Goal: Task Accomplishment & Management: Complete application form

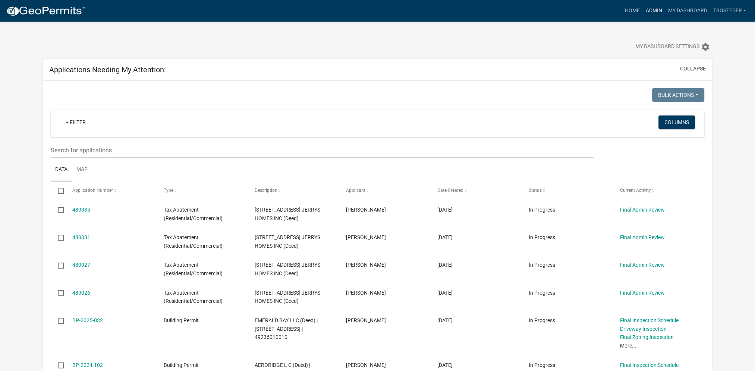
click at [650, 10] on link "Admin" at bounding box center [653, 11] width 22 height 14
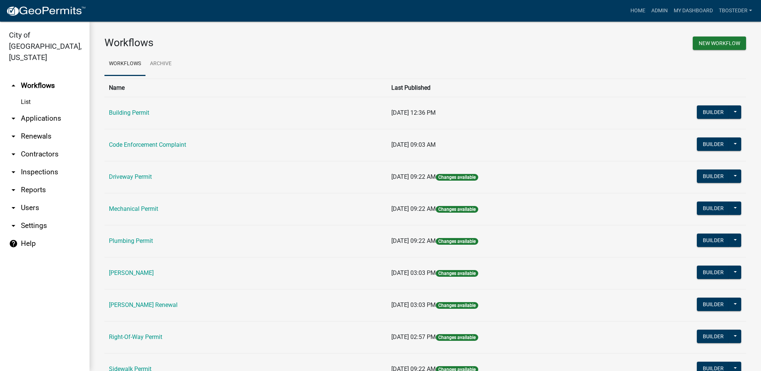
click at [37, 199] on link "arrow_drop_down Users" at bounding box center [44, 208] width 89 height 18
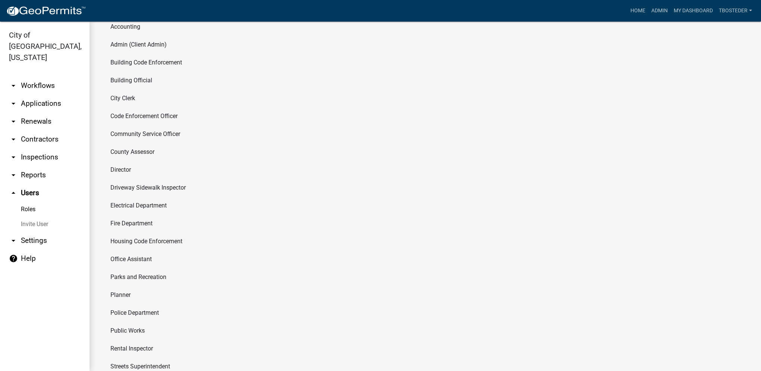
scroll to position [75, 0]
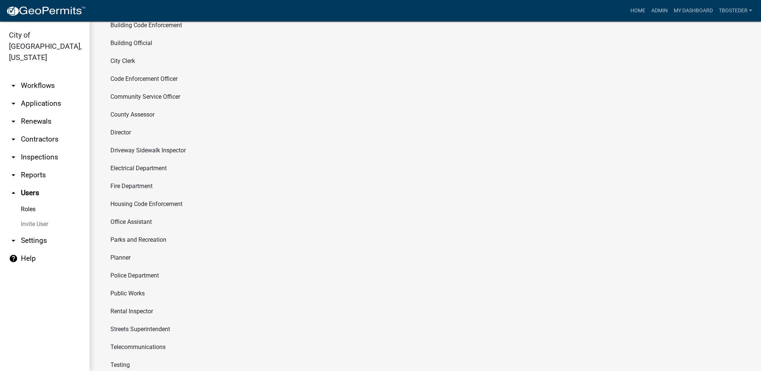
click at [133, 293] on li "Public Works" at bounding box center [424, 294] width 641 height 18
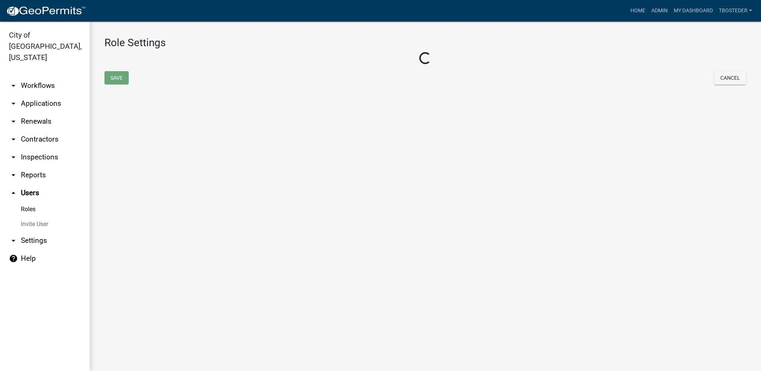
select select "3: orange"
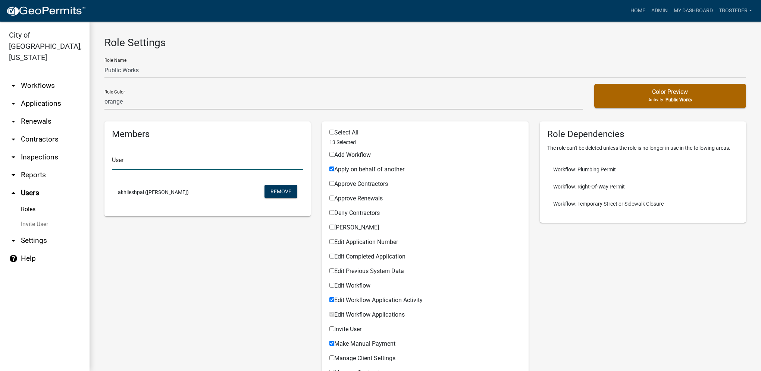
click at [134, 160] on input "text" at bounding box center [207, 162] width 191 height 15
type input "j"
click at [25, 202] on link "Roles" at bounding box center [44, 209] width 89 height 15
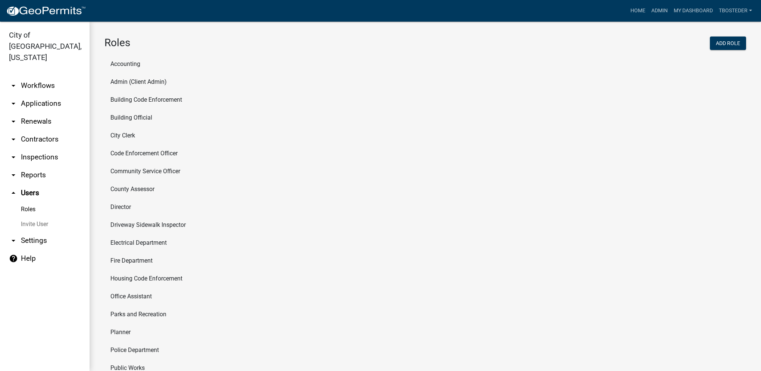
click at [25, 184] on link "arrow_drop_up Users" at bounding box center [44, 193] width 89 height 18
click at [39, 217] on link "Invite User" at bounding box center [44, 224] width 89 height 15
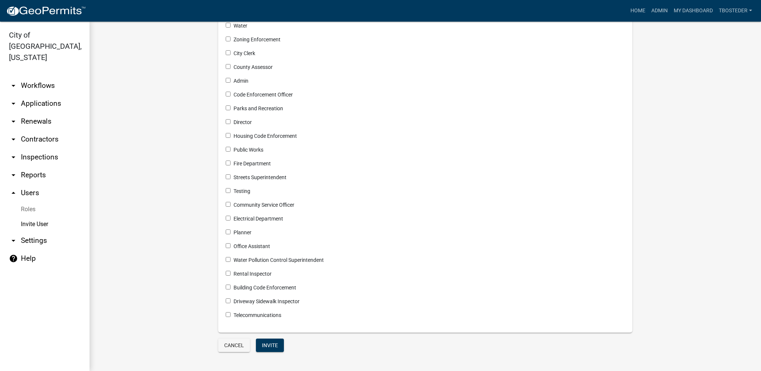
scroll to position [128, 0]
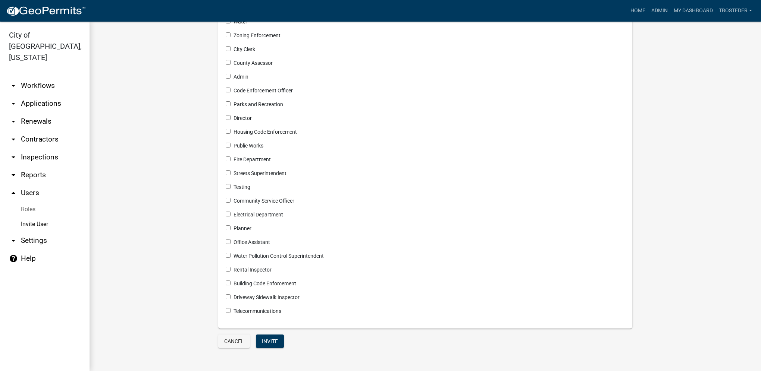
click at [227, 144] on input "checkbox" at bounding box center [228, 145] width 5 height 5
checkbox input "true"
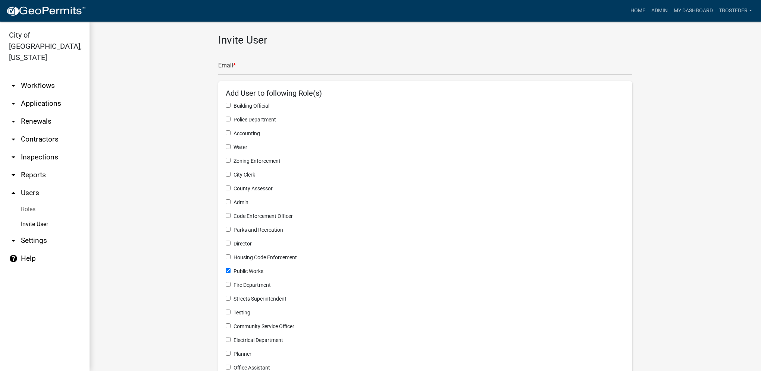
scroll to position [0, 0]
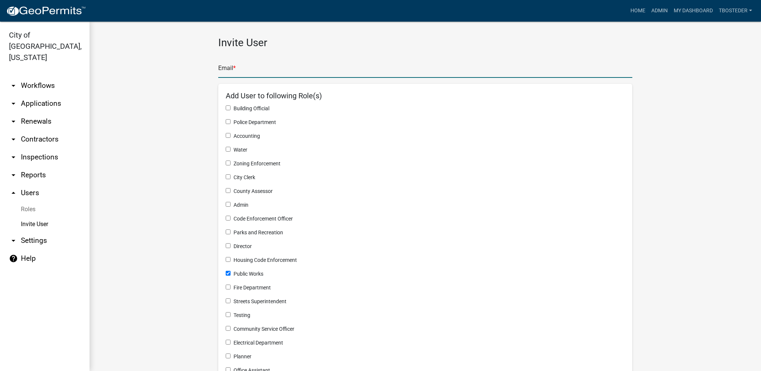
click at [254, 67] on input "text" at bounding box center [425, 70] width 414 height 15
paste input "[EMAIL_ADDRESS][DOMAIN_NAME]"
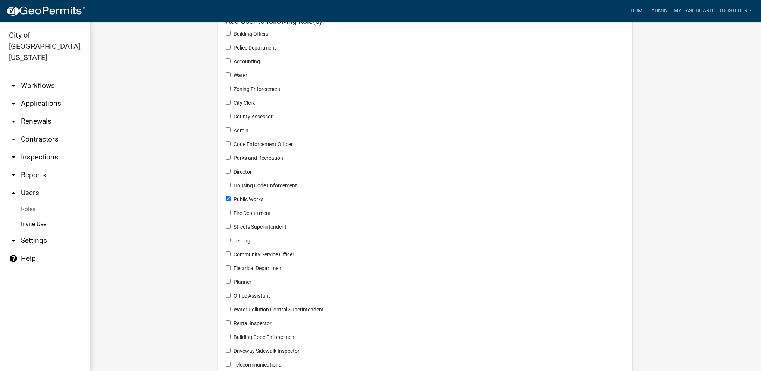
scroll to position [112, 0]
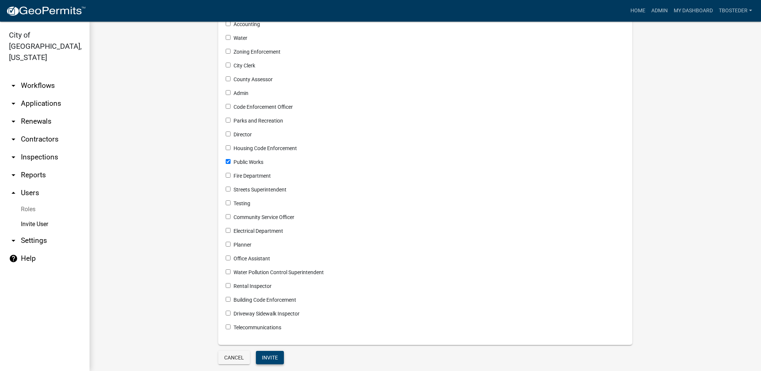
type input "[EMAIL_ADDRESS][DOMAIN_NAME]"
click at [271, 358] on button "Invite" at bounding box center [270, 357] width 28 height 13
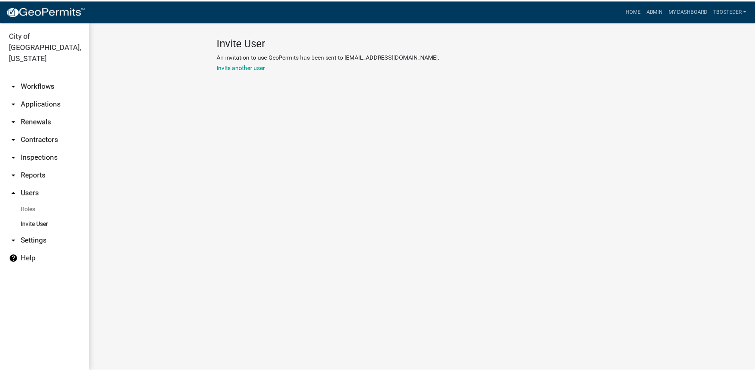
scroll to position [0, 0]
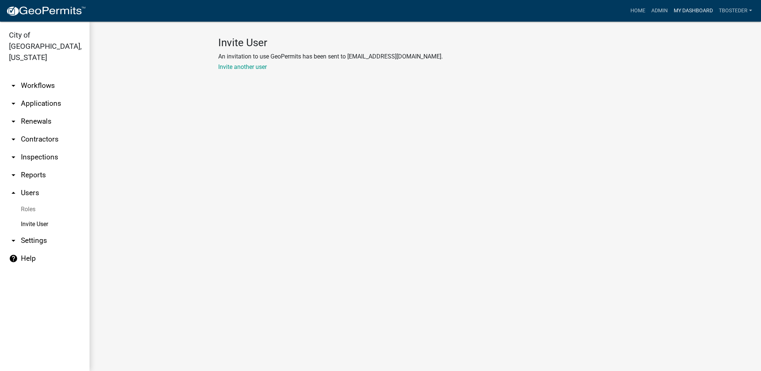
click at [700, 9] on link "My Dashboard" at bounding box center [692, 11] width 45 height 14
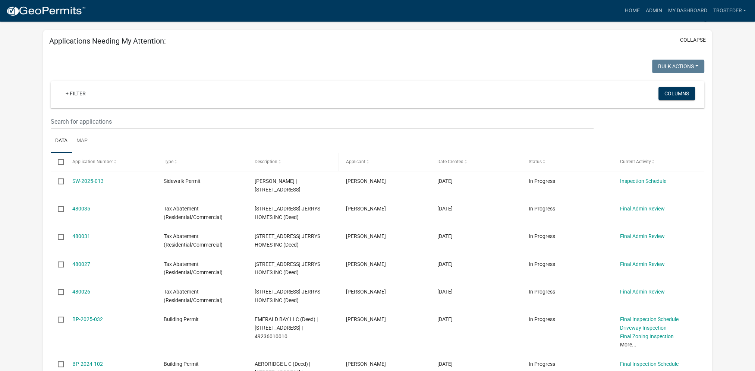
scroll to position [112, 0]
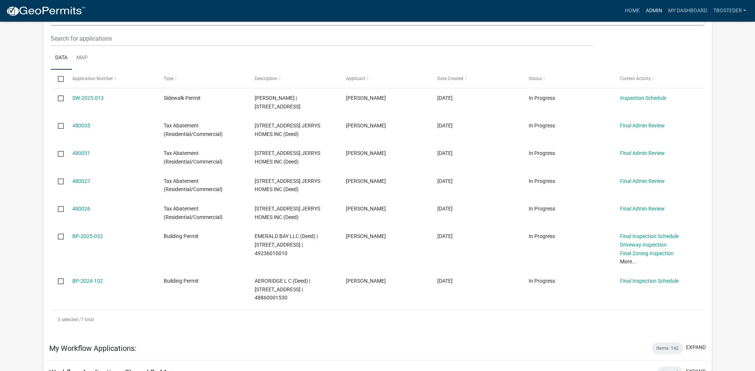
click at [659, 13] on link "Admin" at bounding box center [653, 11] width 22 height 14
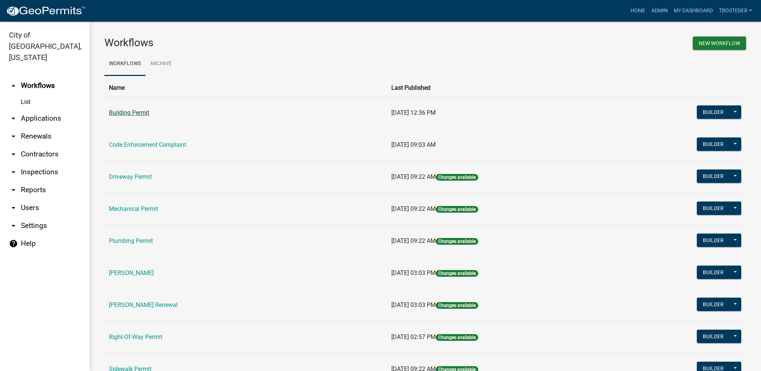
click at [145, 113] on link "Building Permit" at bounding box center [129, 112] width 40 height 7
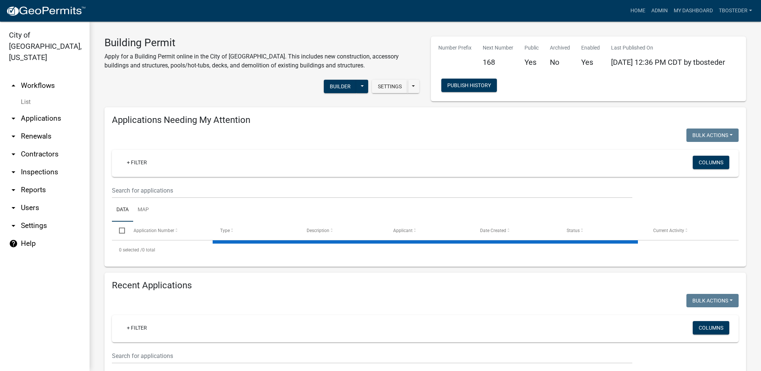
select select "1: 25"
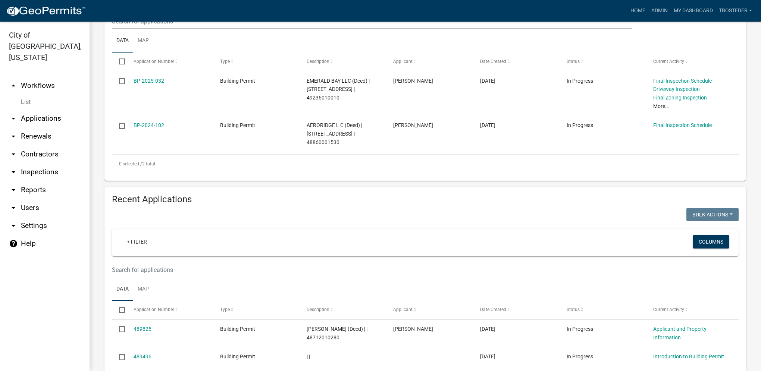
scroll to position [186, 0]
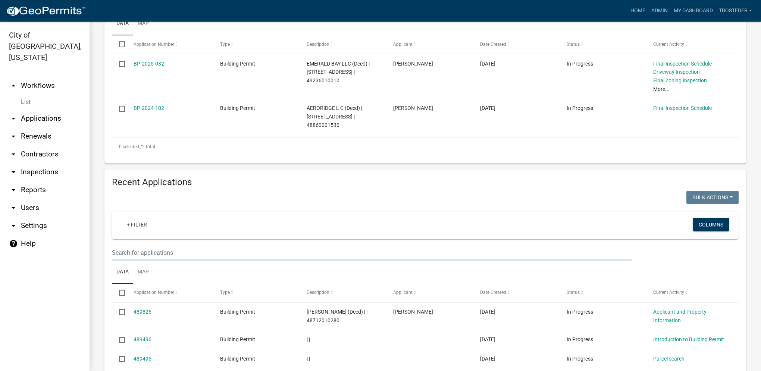
click at [180, 254] on input "text" at bounding box center [372, 252] width 520 height 15
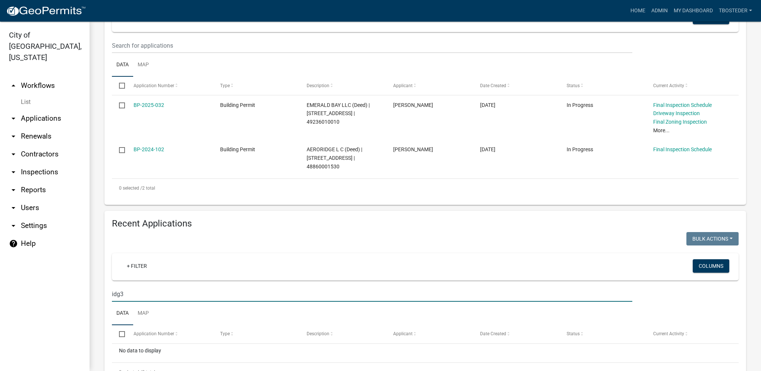
scroll to position [179, 0]
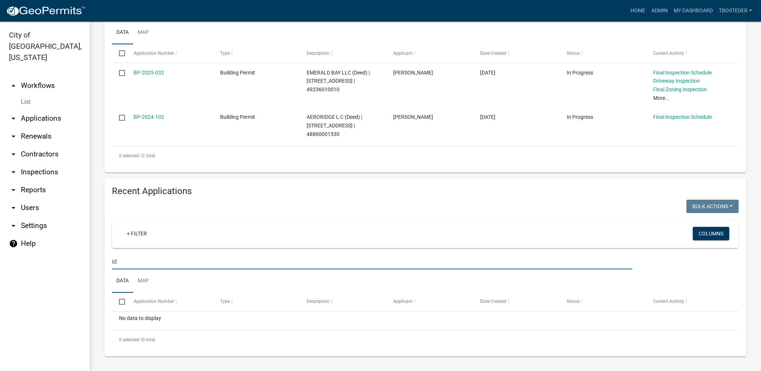
type input "i"
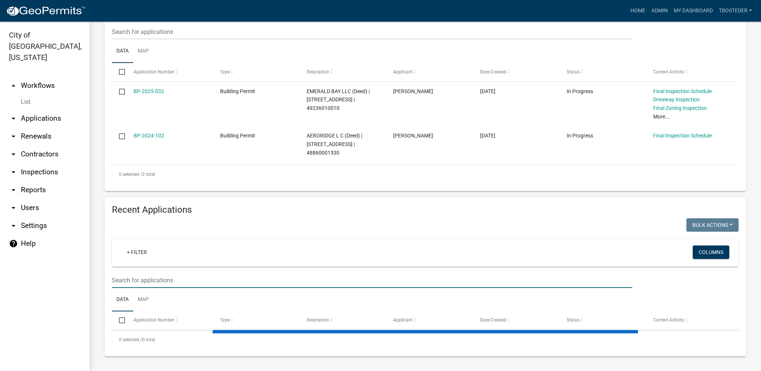
select select "1: 25"
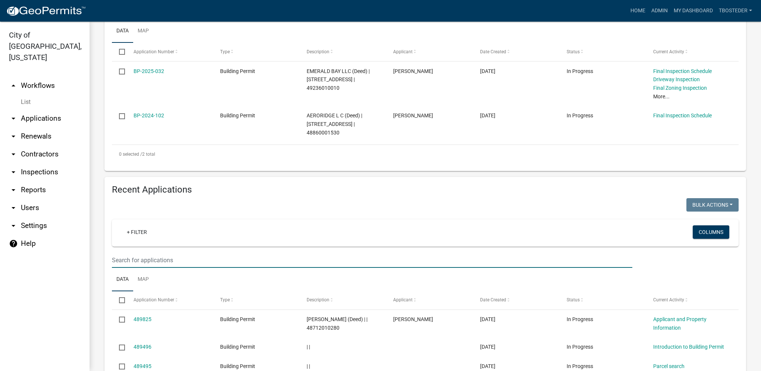
scroll to position [254, 0]
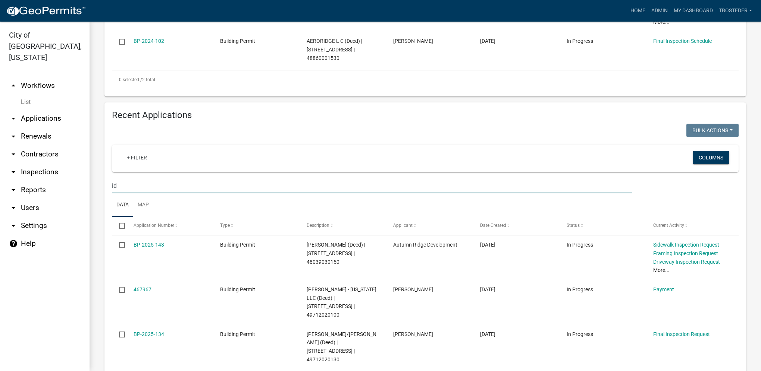
type input "i"
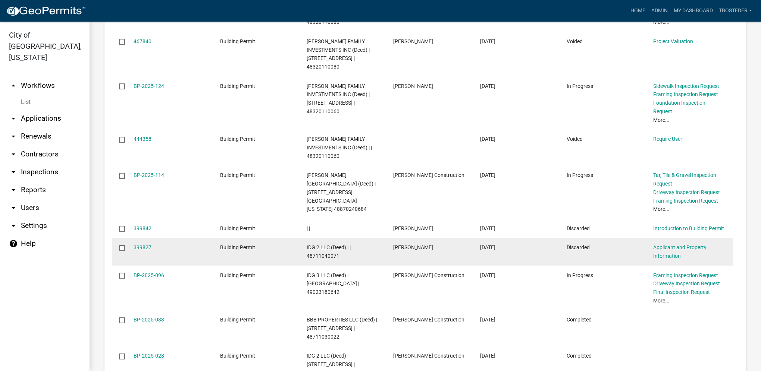
scroll to position [515, 0]
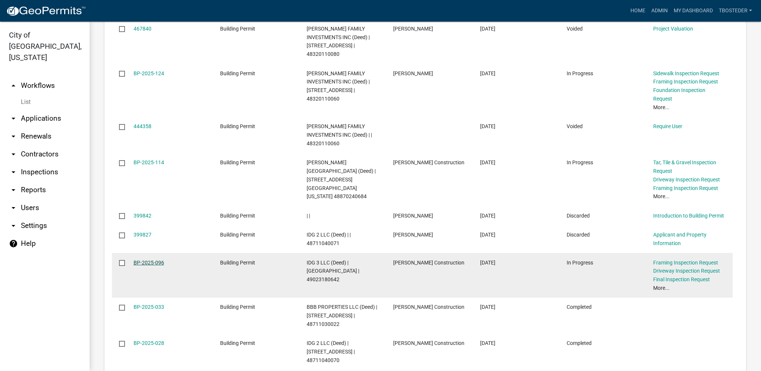
type input "[PERSON_NAME]"
click at [153, 260] on link "BP-2025-096" at bounding box center [148, 263] width 31 height 6
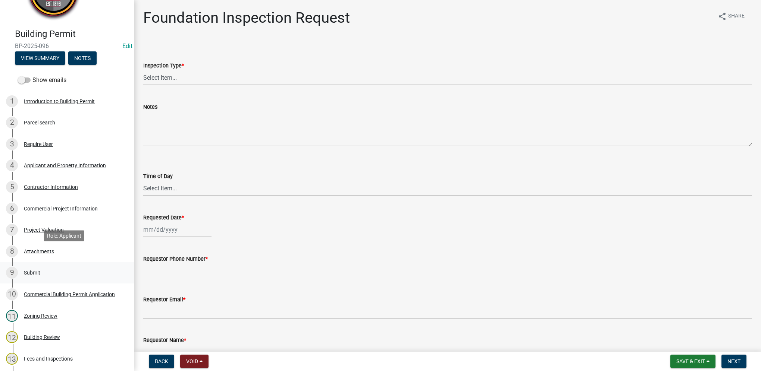
scroll to position [112, 0]
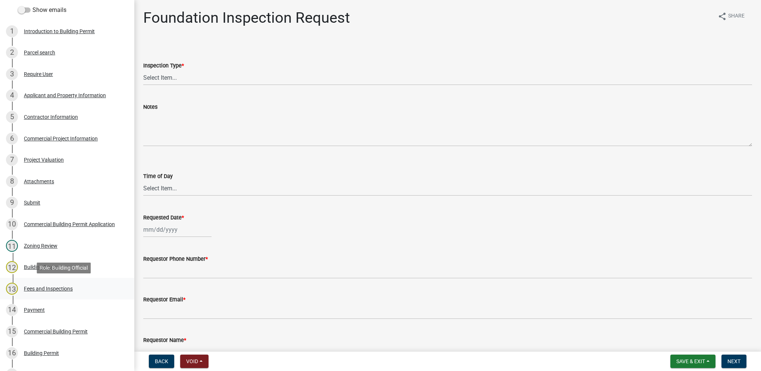
click at [72, 291] on div "Fees and Inspections" at bounding box center [48, 288] width 49 height 5
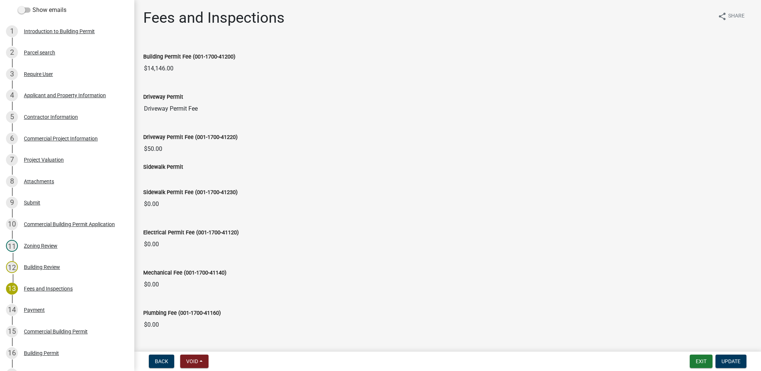
click at [176, 248] on input "$0.00" at bounding box center [447, 244] width 609 height 15
click at [158, 243] on input "$0.00" at bounding box center [447, 244] width 609 height 15
drag, startPoint x: 158, startPoint y: 243, endPoint x: 329, endPoint y: 200, distance: 176.2
click at [329, 200] on input "$0.00" at bounding box center [447, 204] width 609 height 15
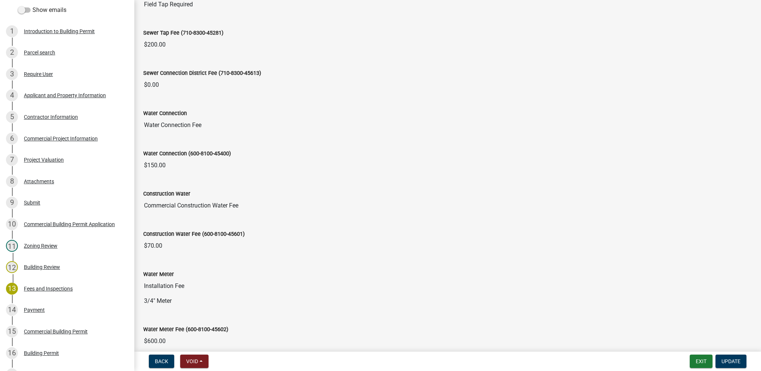
scroll to position [559, 0]
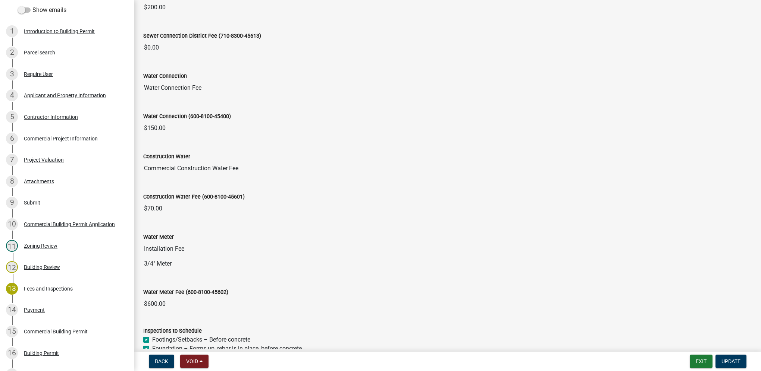
click at [252, 259] on input "3/4" Meter" at bounding box center [447, 264] width 609 height 15
click at [202, 264] on input "3/4" Meter" at bounding box center [447, 264] width 609 height 15
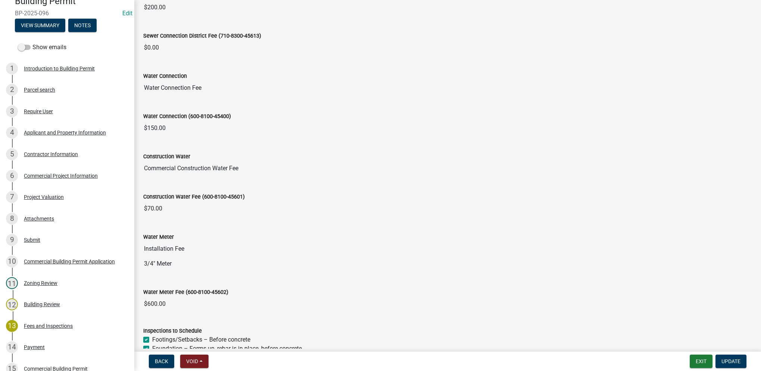
click at [198, 301] on input "$600.00" at bounding box center [447, 304] width 609 height 15
drag, startPoint x: 198, startPoint y: 301, endPoint x: 314, endPoint y: 233, distance: 135.1
click at [314, 233] on div "Water Meter" at bounding box center [447, 237] width 609 height 9
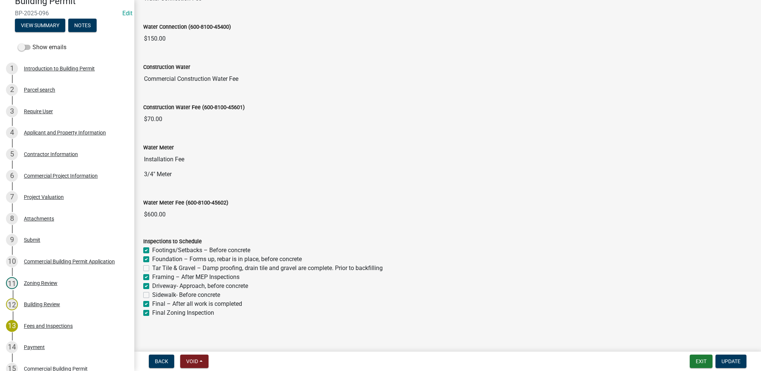
scroll to position [650, 0]
click at [155, 168] on input "3/4" Meter" at bounding box center [447, 173] width 609 height 15
click at [161, 211] on input "$600.00" at bounding box center [447, 213] width 609 height 15
drag, startPoint x: 167, startPoint y: 210, endPoint x: 113, endPoint y: 204, distance: 55.1
click at [113, 204] on div "Building Permit BP-2025-096 Edit View Summary Notes Show emails 1 Introduction …" at bounding box center [380, 185] width 761 height 371
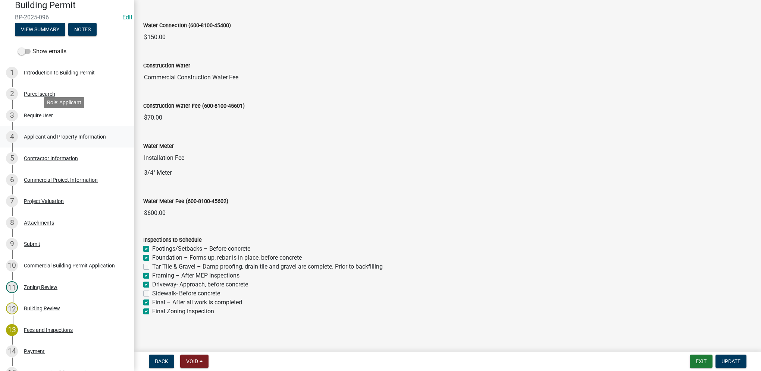
scroll to position [0, 0]
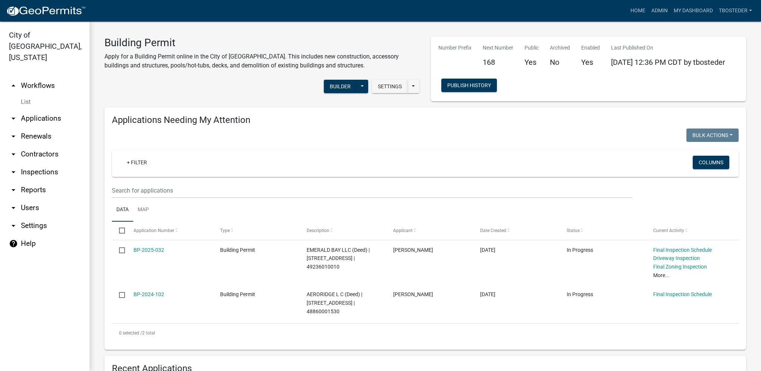
select select "1: 25"
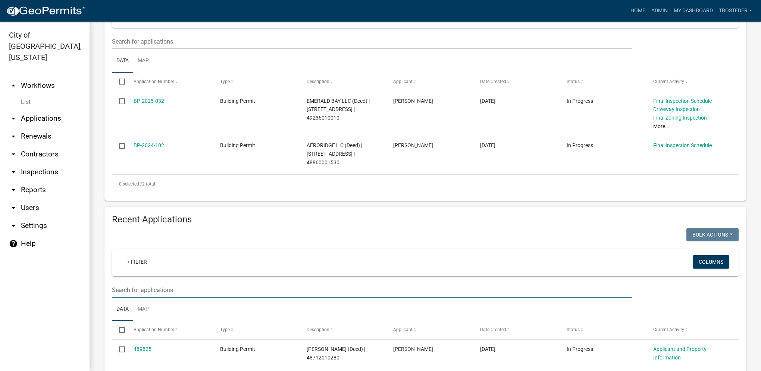
click at [162, 293] on input "text" at bounding box center [372, 290] width 520 height 15
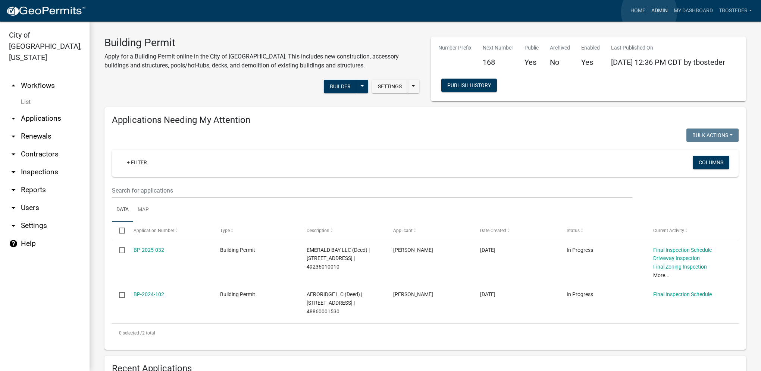
click at [649, 12] on link "Admin" at bounding box center [659, 11] width 22 height 14
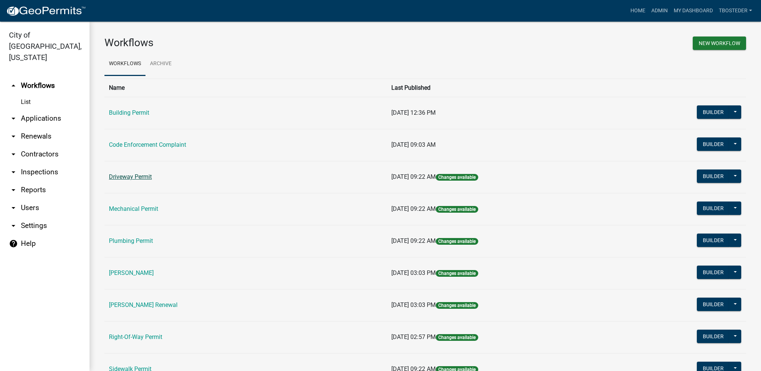
click at [141, 175] on link "Driveway Permit" at bounding box center [130, 176] width 43 height 7
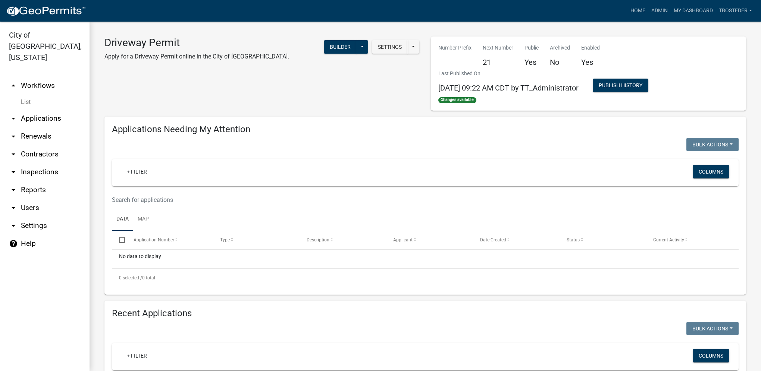
select select "1: 25"
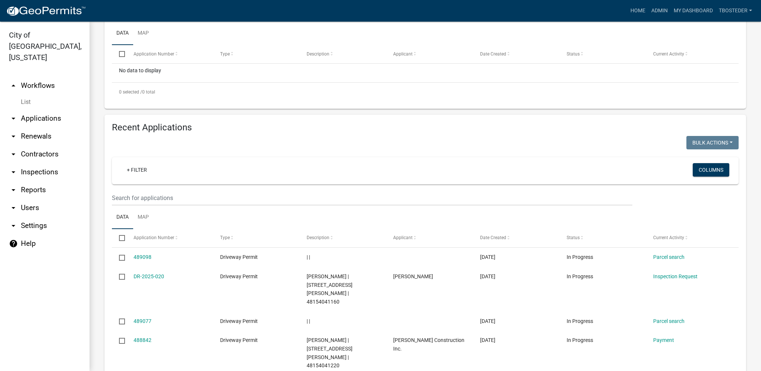
scroll to position [186, 0]
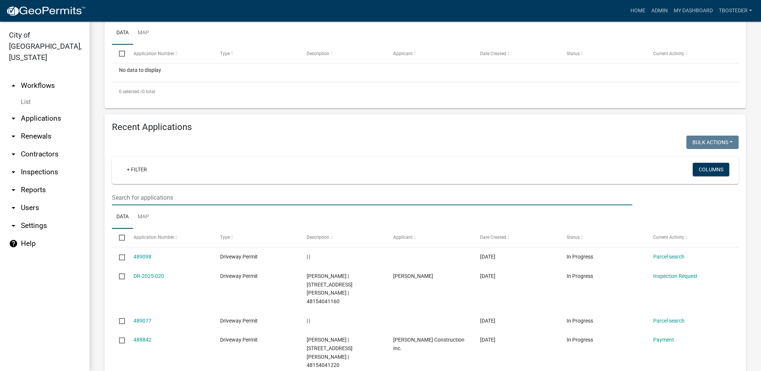
click at [152, 196] on input "text" at bounding box center [372, 197] width 520 height 15
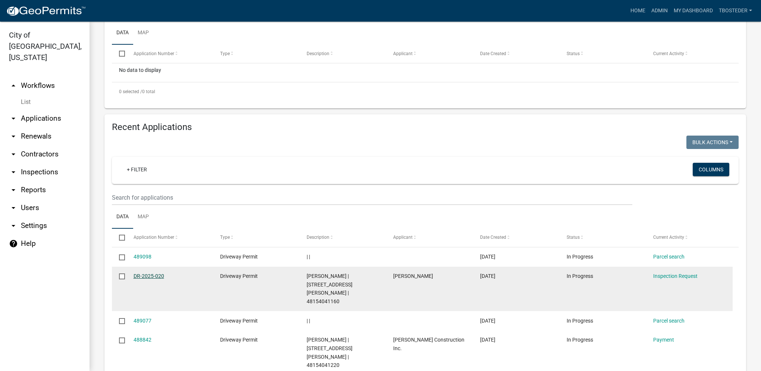
click at [154, 274] on link "DR-2025-020" at bounding box center [148, 276] width 31 height 6
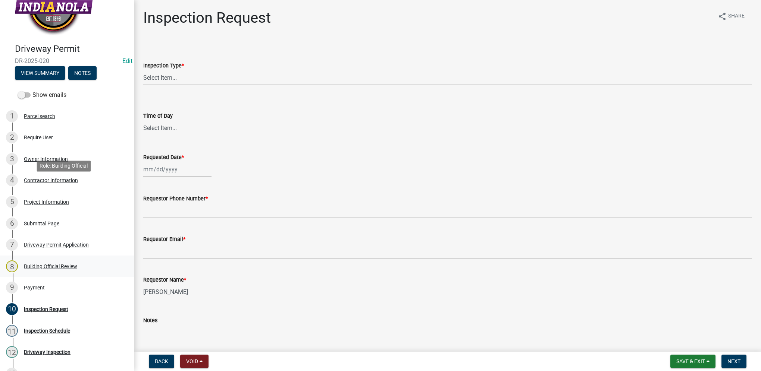
scroll to position [109, 0]
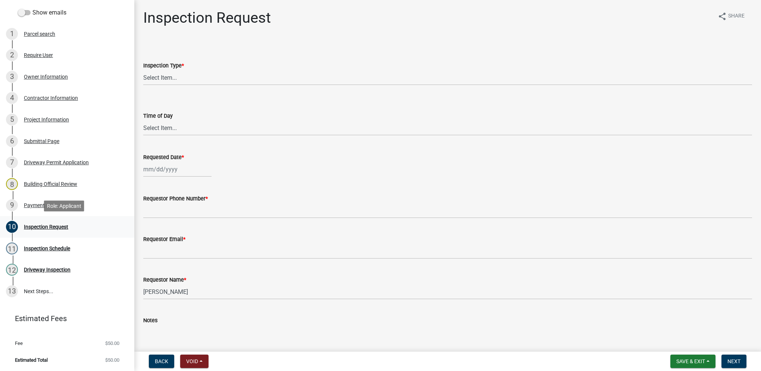
click at [51, 227] on div "Inspection Request" at bounding box center [46, 226] width 44 height 5
click at [36, 119] on div "Project Information" at bounding box center [46, 119] width 45 height 5
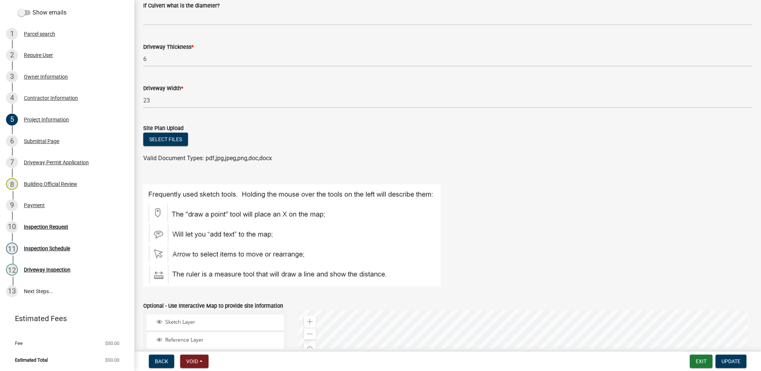
scroll to position [0, 0]
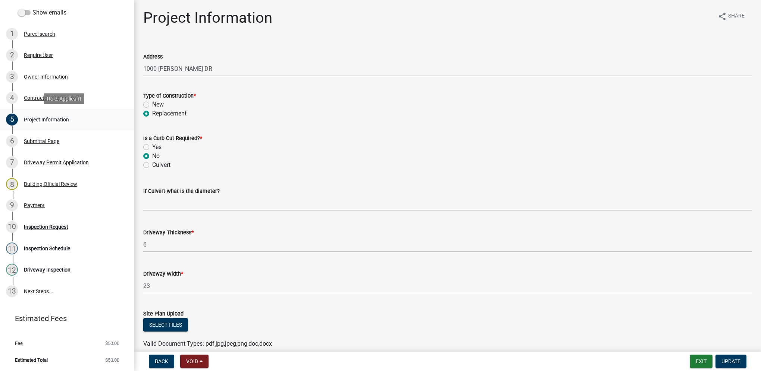
click at [75, 124] on div "5 Project Information" at bounding box center [64, 120] width 116 height 12
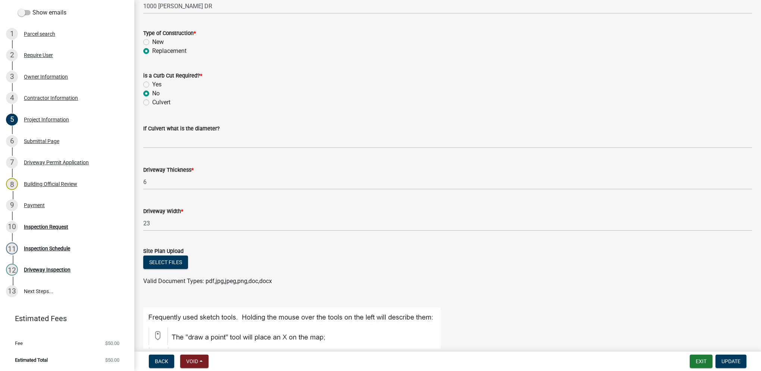
scroll to position [75, 0]
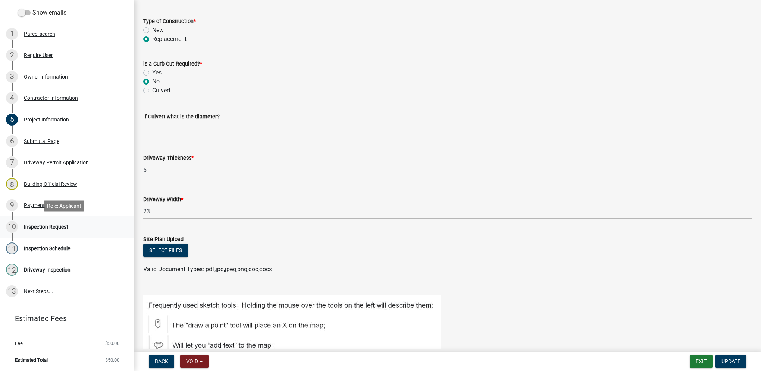
click at [82, 228] on div "10 Inspection Request" at bounding box center [64, 227] width 116 height 12
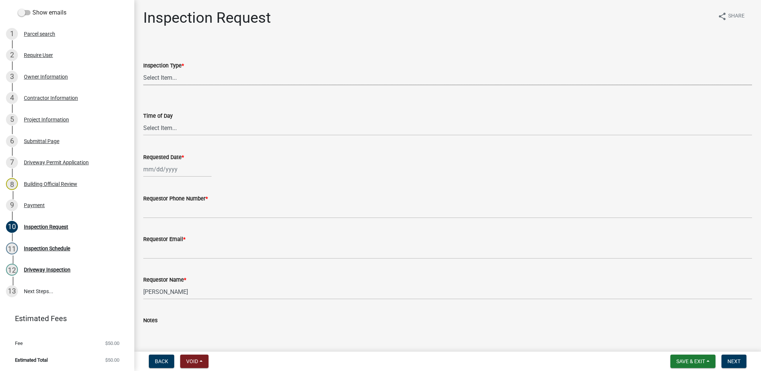
click at [170, 84] on select "Select Item... Driveway" at bounding box center [447, 77] width 609 height 15
click at [143, 70] on select "Select Item... Driveway" at bounding box center [447, 77] width 609 height 15
select select "99ac012d-34f5-4869-bb46-fc58610bb0ba"
click at [163, 129] on select "Select Item... AM PM" at bounding box center [447, 127] width 609 height 15
click at [143, 120] on select "Select Item... AM PM" at bounding box center [447, 127] width 609 height 15
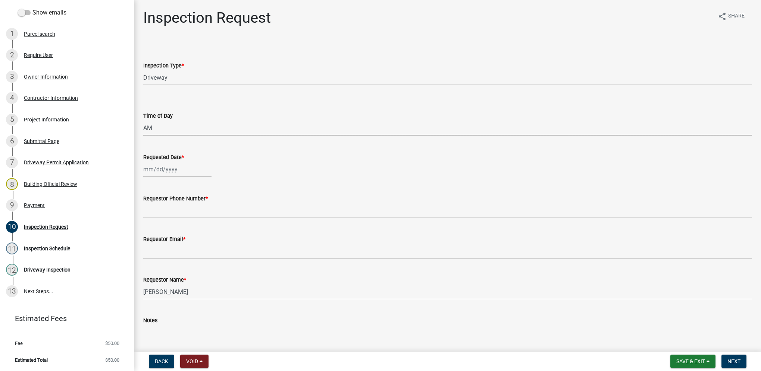
select select "beb9ccbf-86ff-4c3e-95c0-3473a8a0c9e1"
select select "10"
select select "2025"
click at [161, 167] on div "[PERSON_NAME] Feb Mar Apr [PERSON_NAME][DATE] Oct Nov [DATE] 1526 1527 1528 152…" at bounding box center [177, 169] width 68 height 15
click at [186, 224] on div "9" at bounding box center [186, 221] width 12 height 12
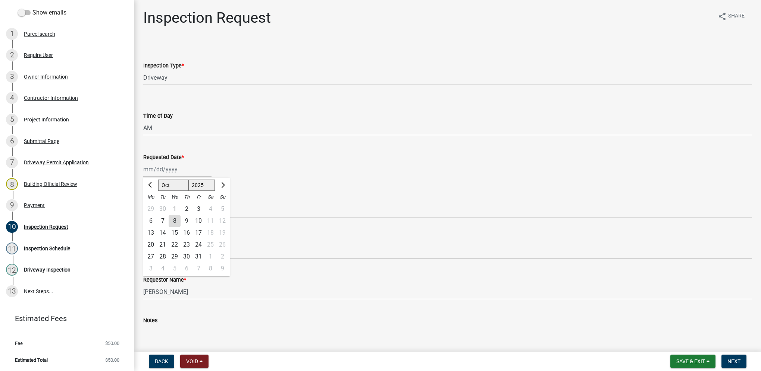
type input "[DATE]"
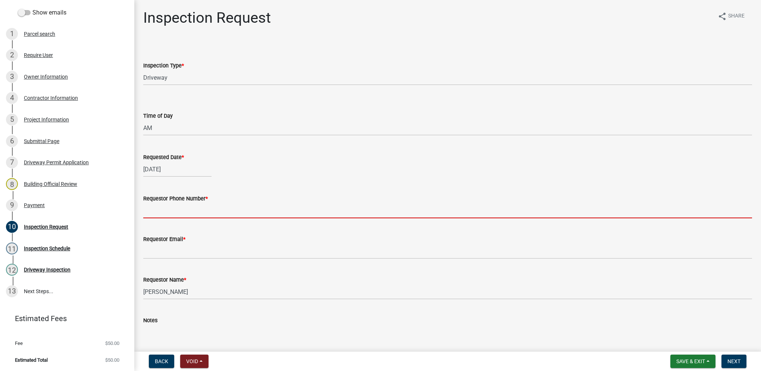
click at [185, 215] on input "Requestor Phone Number *" at bounding box center [447, 210] width 609 height 15
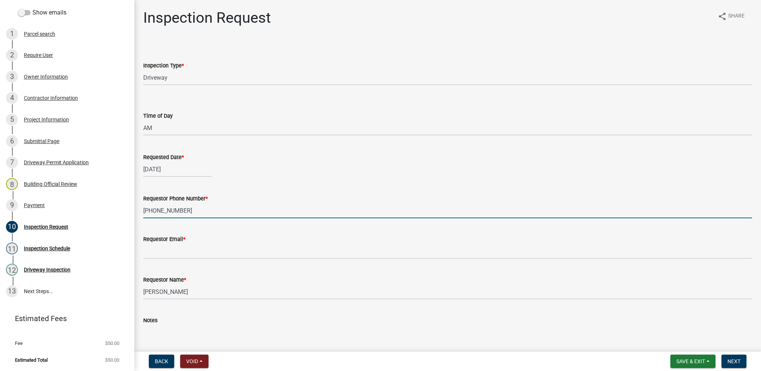
type input "[PHONE_NUMBER]"
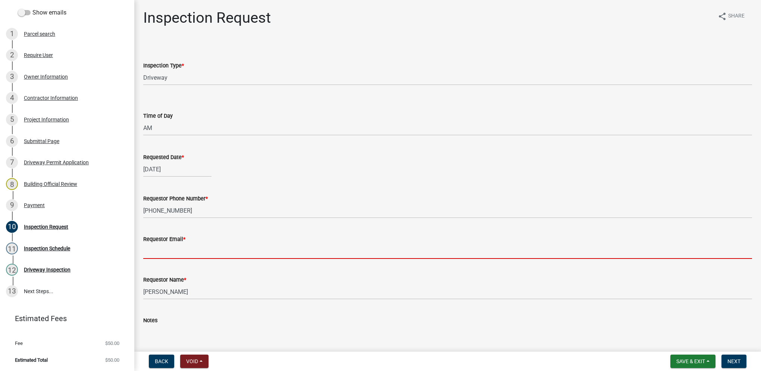
click at [176, 248] on input "Requestor Email *" at bounding box center [447, 251] width 609 height 15
type input "[EMAIL_ADDRESS][DOMAIN_NAME]"
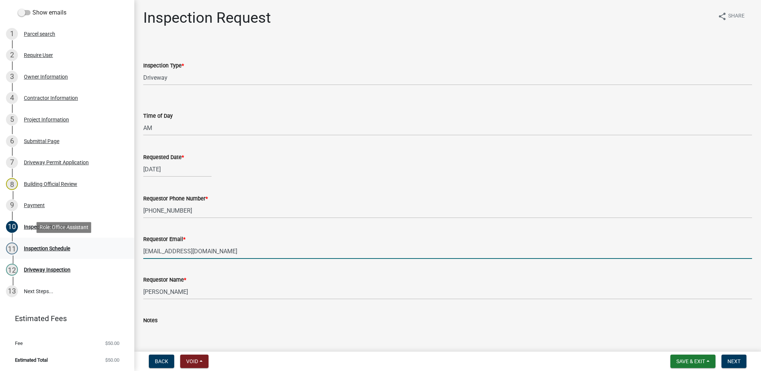
drag, startPoint x: 221, startPoint y: 255, endPoint x: 85, endPoint y: 254, distance: 135.7
click at [85, 254] on div "Driveway Permit DR-2025-020 Edit View Summary Notes Show emails 1 Parcel search…" at bounding box center [380, 185] width 761 height 371
type input "[EMAIL_ADDRESS][DOMAIN_NAME]"
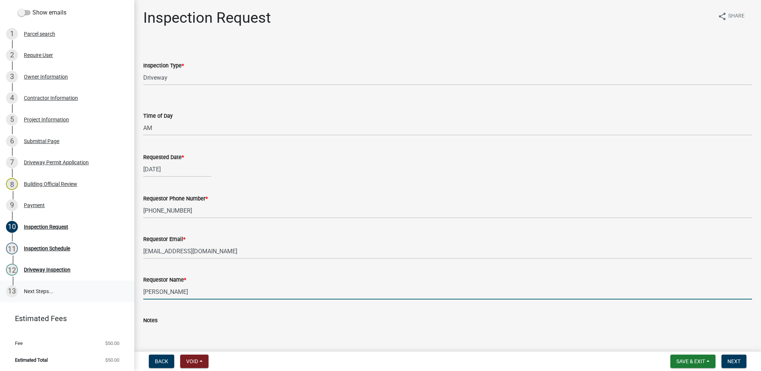
drag, startPoint x: 183, startPoint y: 291, endPoint x: 91, endPoint y: 288, distance: 92.5
click at [91, 288] on div "Driveway Permit DR-2025-020 Edit View Summary Notes Show emails 1 Parcel search…" at bounding box center [380, 185] width 761 height 371
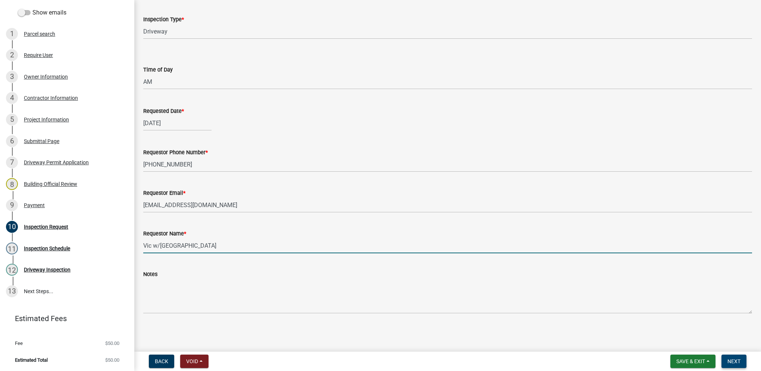
type input "Vic w/[GEOGRAPHIC_DATA]"
click at [733, 365] on button "Next" at bounding box center [733, 361] width 25 height 13
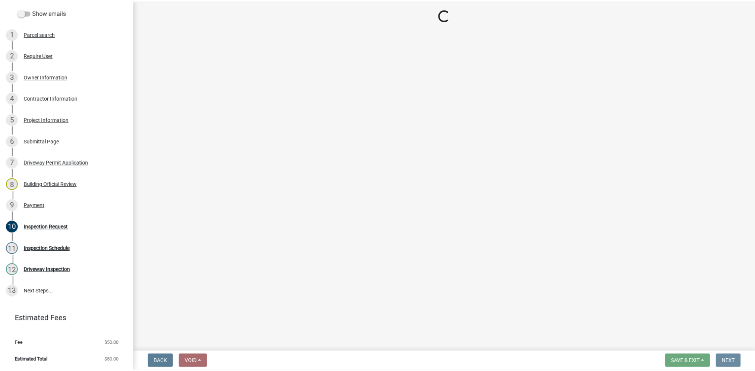
scroll to position [0, 0]
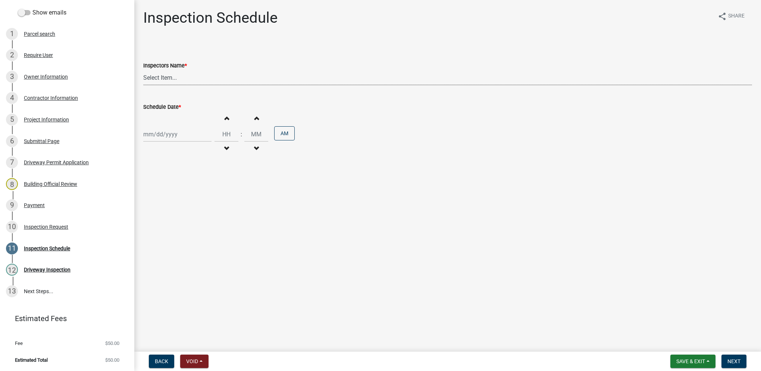
click at [189, 84] on select "Select Item... T. Little ([PERSON_NAME]) [PERSON_NAME] ([PERSON_NAME])" at bounding box center [447, 77] width 609 height 15
select select "27b8dde7-9ed4-44e4-ae8e-5969b60be3e6"
click at [143, 70] on select "Select Item... T. Little ([PERSON_NAME]) [PERSON_NAME] ([PERSON_NAME])" at bounding box center [447, 77] width 609 height 15
click at [185, 128] on div at bounding box center [177, 134] width 68 height 15
select select "10"
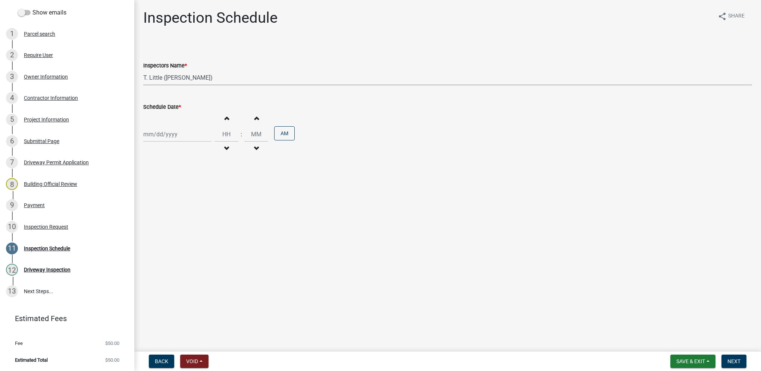
select select "2025"
click at [189, 185] on div "9" at bounding box center [186, 186] width 12 height 12
type input "[DATE]"
click at [225, 130] on input "Hours" at bounding box center [226, 134] width 24 height 15
type input "09"
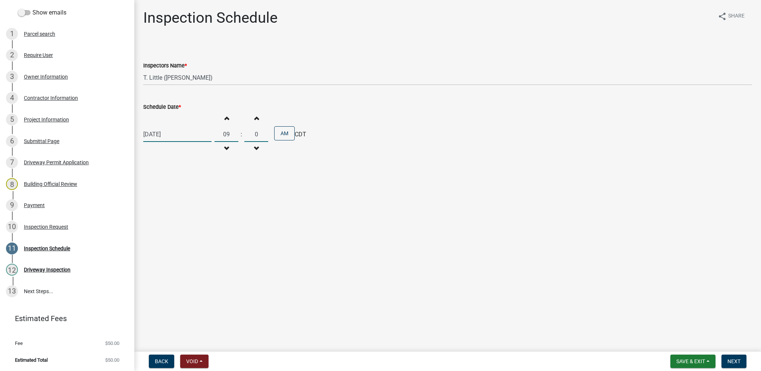
type input "00"
click at [738, 358] on button "Next" at bounding box center [733, 361] width 25 height 13
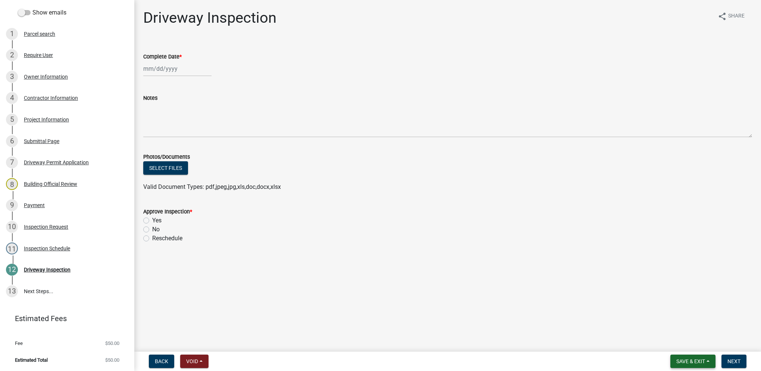
click at [696, 365] on button "Save & Exit" at bounding box center [692, 361] width 45 height 13
click at [695, 349] on button "Save & Exit" at bounding box center [686, 342] width 60 height 18
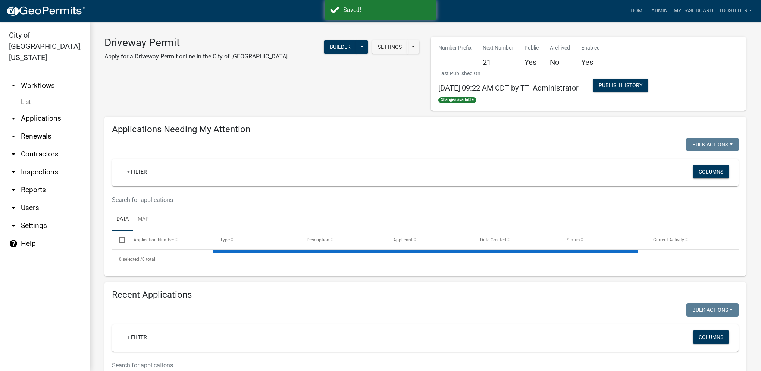
select select "1: 25"
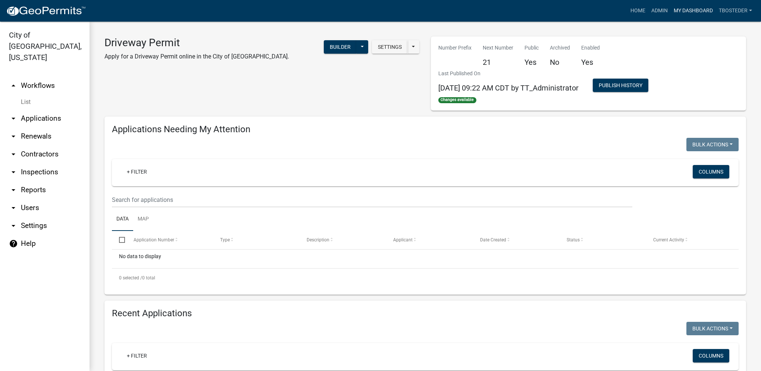
click at [670, 10] on link "My Dashboard" at bounding box center [692, 11] width 45 height 14
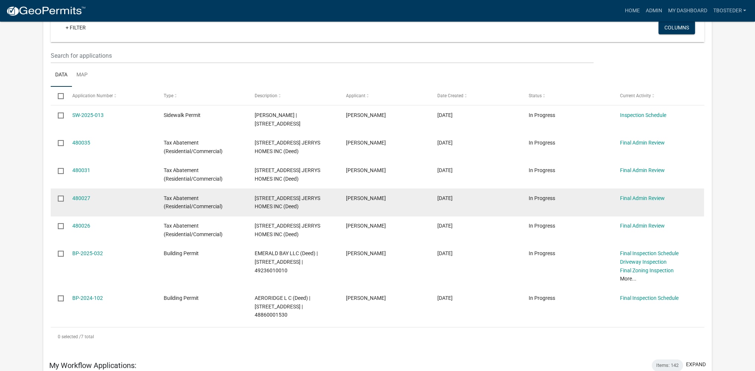
scroll to position [112, 0]
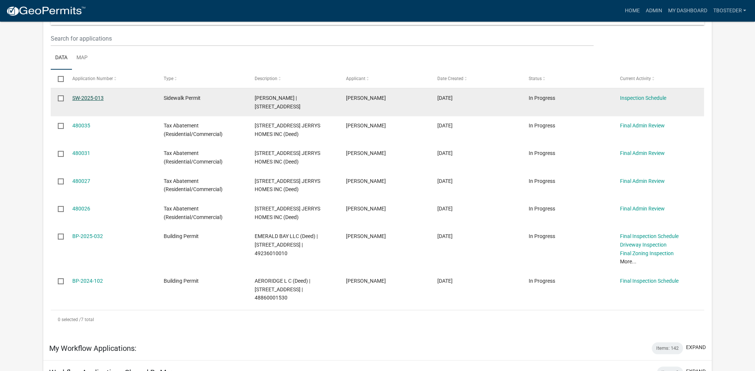
click at [91, 97] on link "SW-2025-013" at bounding box center [87, 98] width 31 height 6
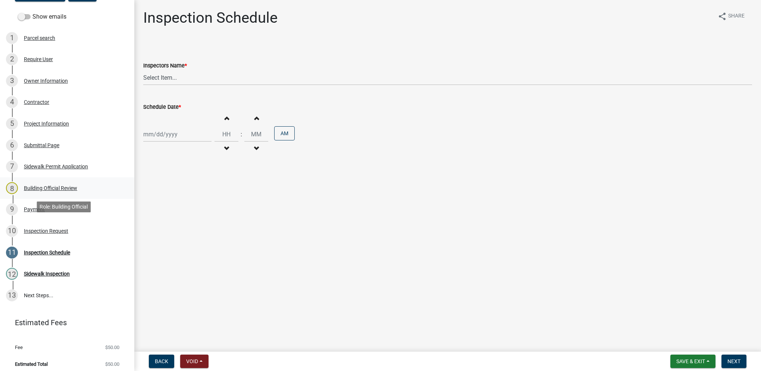
scroll to position [109, 0]
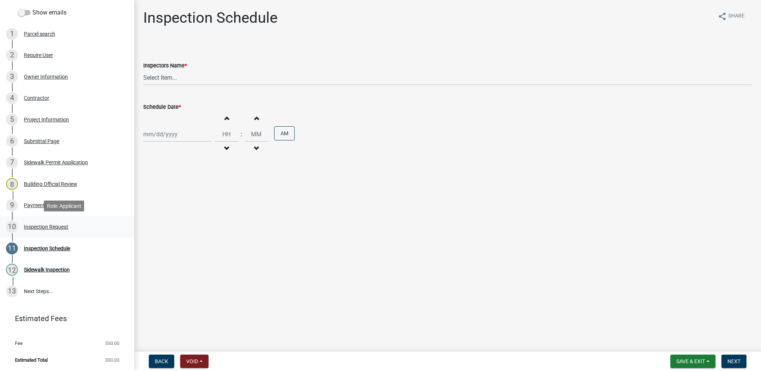
click at [63, 229] on div "Inspection Request" at bounding box center [46, 226] width 44 height 5
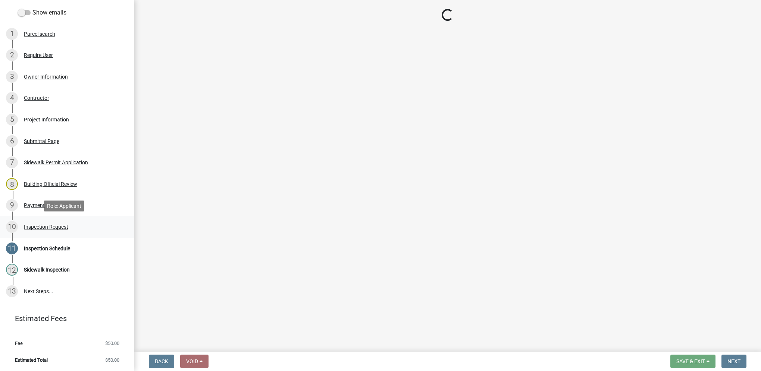
select select "99ac012d-34f5-4869-bb46-fc58610bb0ba"
select select "beb9ccbf-86ff-4c3e-95c0-3473a8a0c9e1"
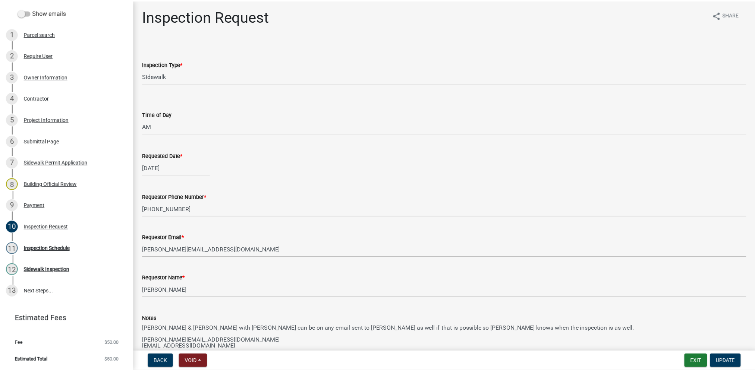
scroll to position [0, 0]
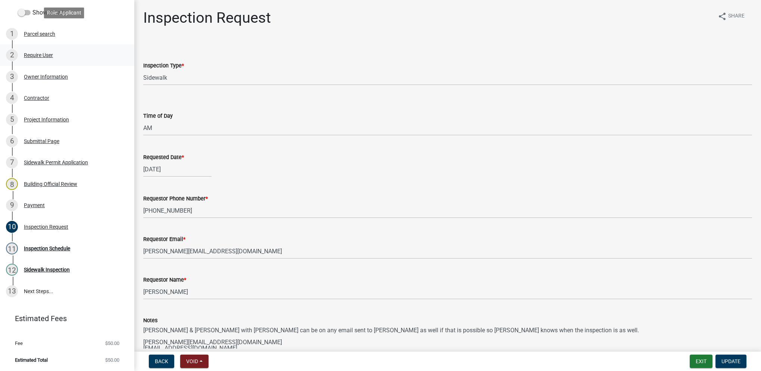
drag, startPoint x: 41, startPoint y: 32, endPoint x: 9, endPoint y: 46, distance: 35.1
click at [41, 32] on div "Parcel search" at bounding box center [39, 33] width 31 height 5
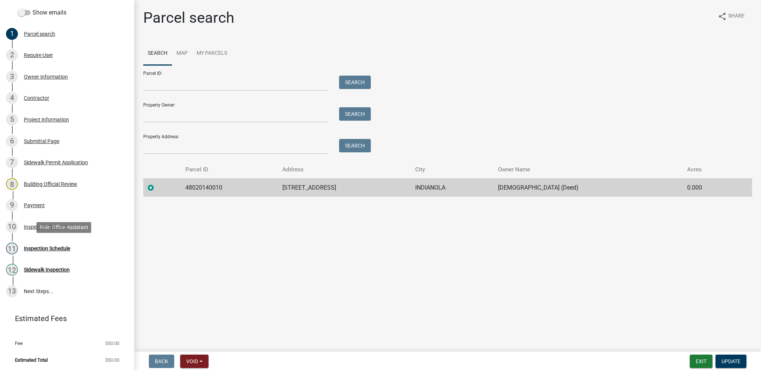
click at [71, 252] on div "11 Inspection Schedule" at bounding box center [64, 249] width 116 height 12
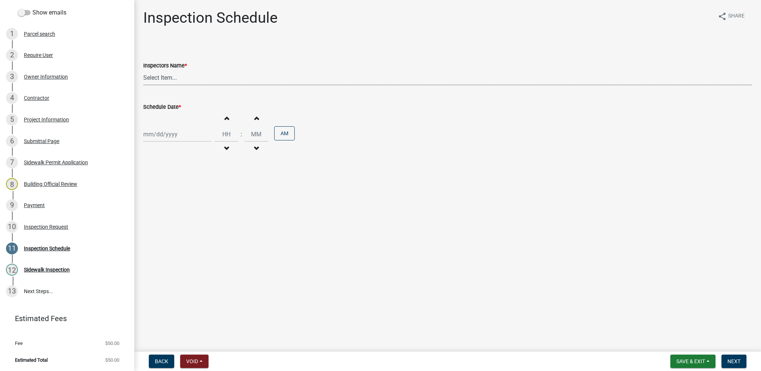
click at [166, 81] on select "Select Item... T. Little ([PERSON_NAME]) [PERSON_NAME] ([PERSON_NAME])" at bounding box center [447, 77] width 609 height 15
select select "27b8dde7-9ed4-44e4-ae8e-5969b60be3e6"
click at [143, 70] on select "Select Item... T. Little ([PERSON_NAME]) [PERSON_NAME] ([PERSON_NAME])" at bounding box center [447, 77] width 609 height 15
select select "10"
select select "2025"
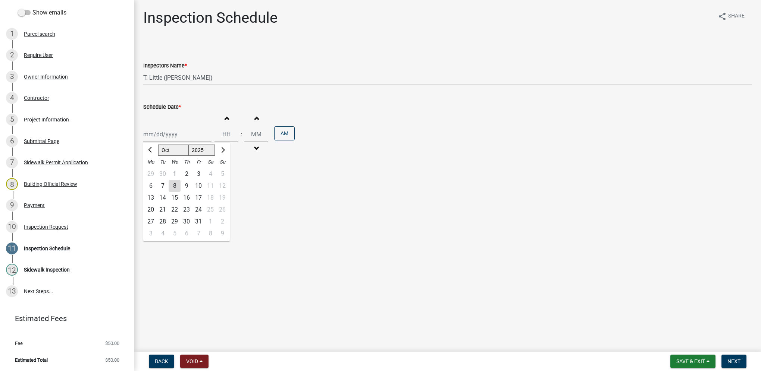
click at [167, 132] on div "[PERSON_NAME] Feb Mar Apr [PERSON_NAME][DATE] Oct Nov [DATE] 1526 1527 1528 152…" at bounding box center [177, 134] width 68 height 15
click at [188, 188] on div "9" at bounding box center [186, 186] width 12 height 12
type input "[DATE]"
click at [226, 136] on input "Hours" at bounding box center [226, 134] width 24 height 15
type input "11"
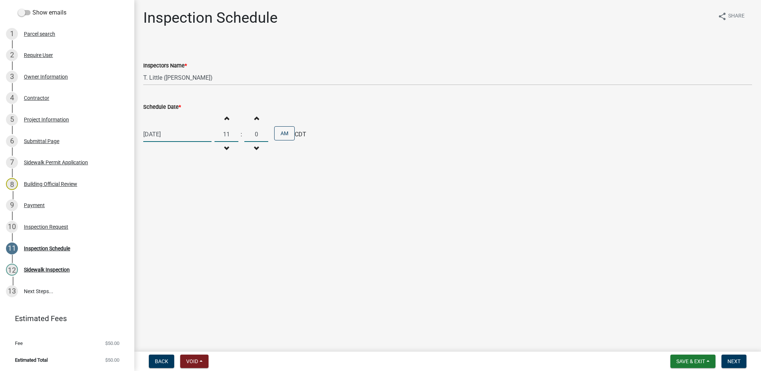
type input "00"
click at [727, 365] on button "Next" at bounding box center [733, 361] width 25 height 13
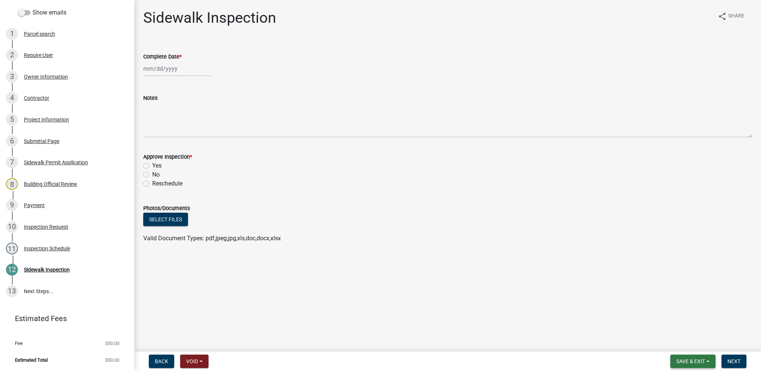
click at [673, 362] on button "Save & Exit" at bounding box center [692, 361] width 45 height 13
click at [675, 345] on button "Save & Exit" at bounding box center [686, 342] width 60 height 18
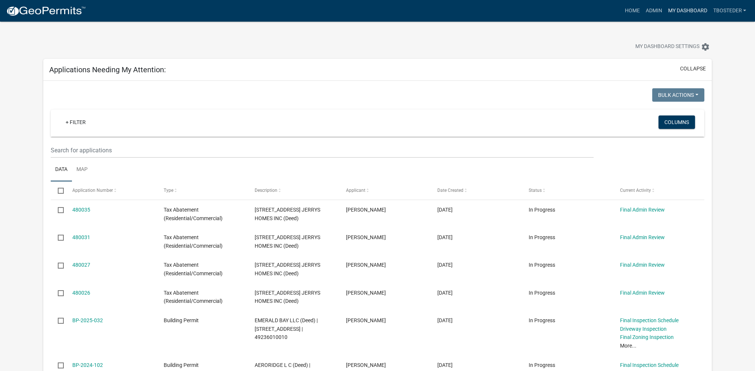
click at [672, 16] on link "My Dashboard" at bounding box center [687, 11] width 45 height 14
